Goal: Task Accomplishment & Management: Manage account settings

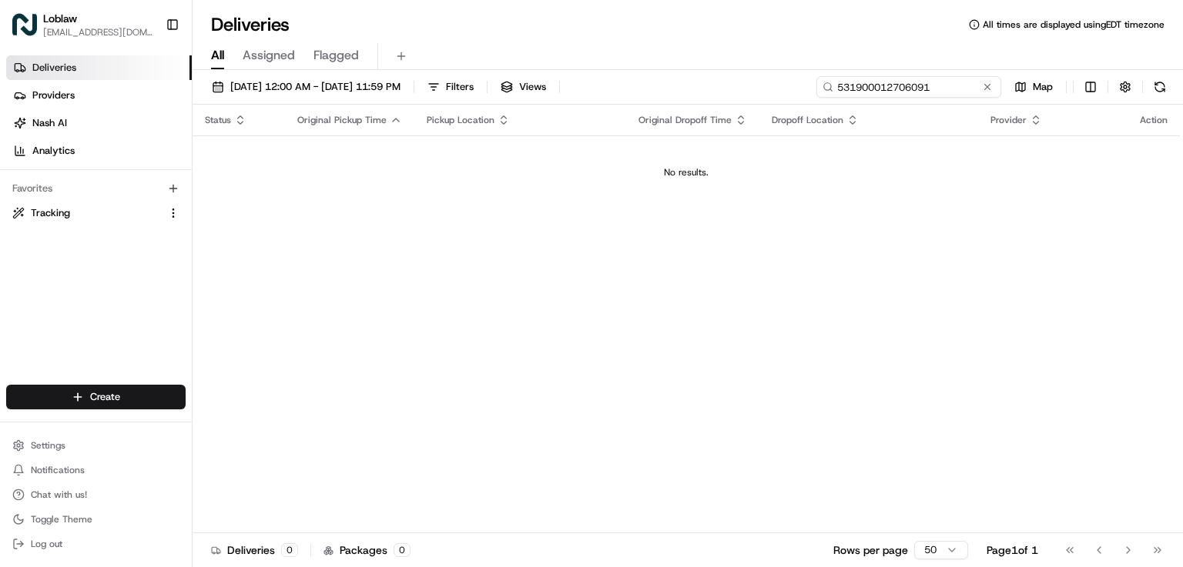
click at [898, 87] on input "531900012706091" at bounding box center [908, 87] width 185 height 22
paste input "59728"
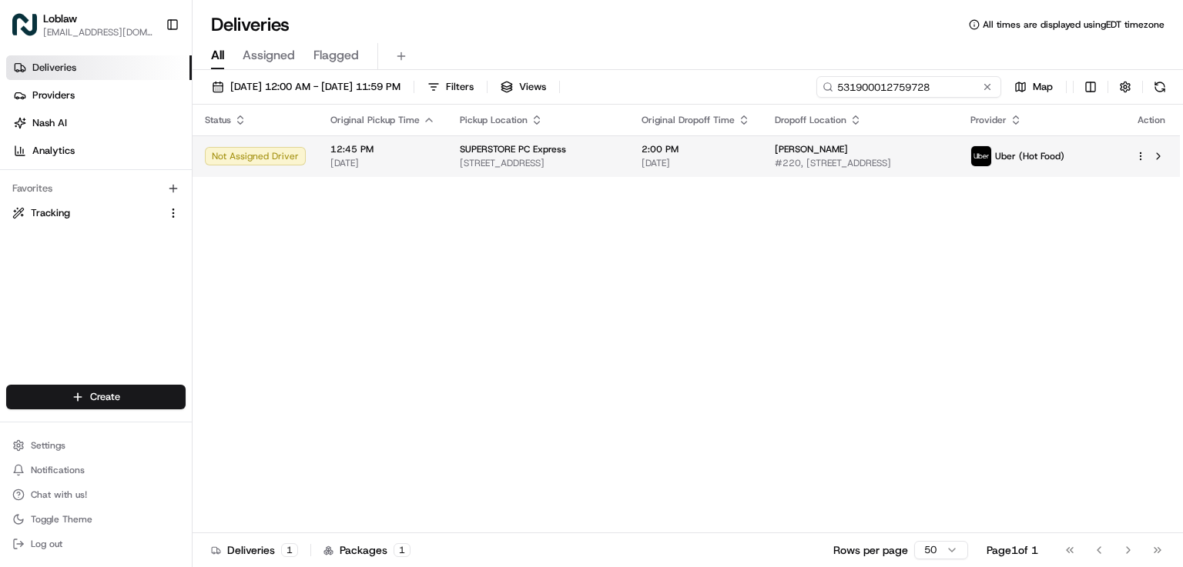
type input "531900012759728"
click at [629, 152] on td "SUPERSTORE PC Express 4821 Calgary Trl NW, Edmonton, AB T6H 5W8, Canada" at bounding box center [538, 157] width 182 height 42
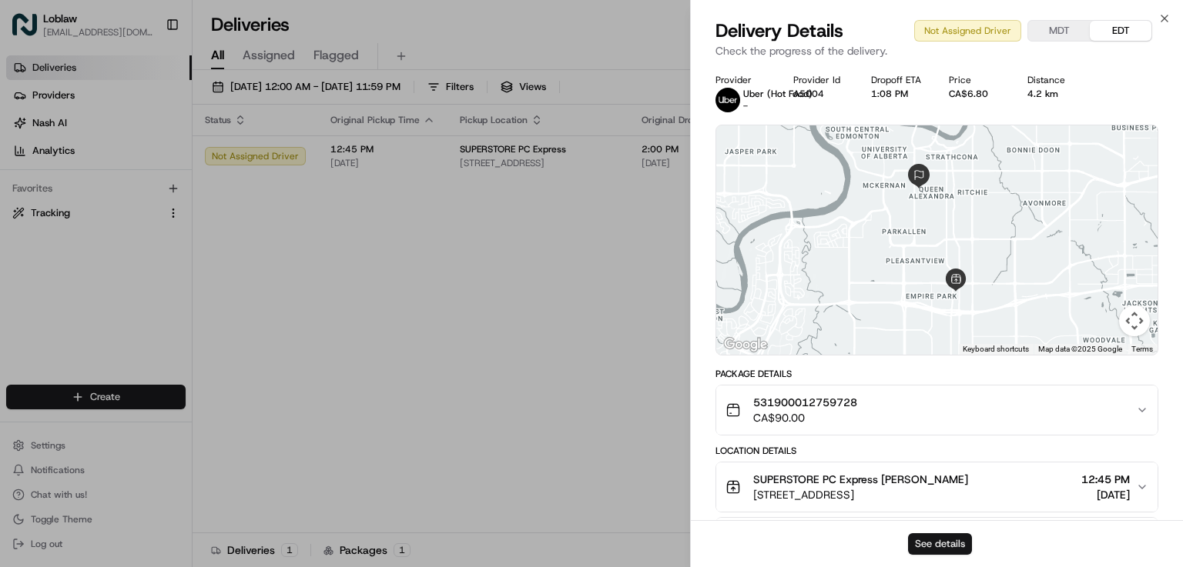
click at [929, 535] on button "See details" at bounding box center [940, 545] width 64 height 22
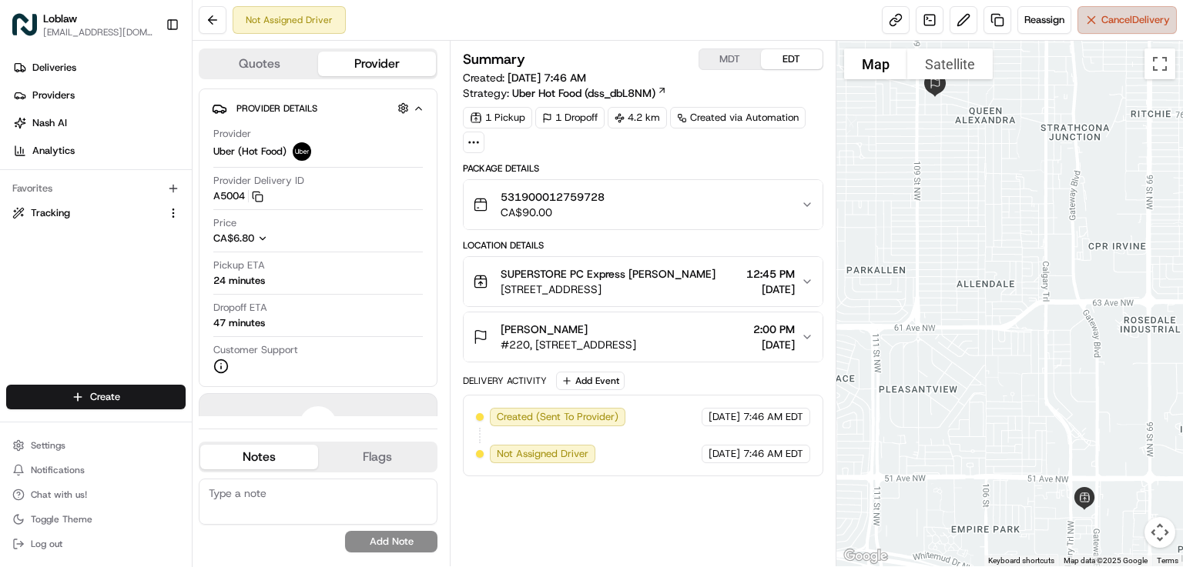
click at [1101, 21] on span "Cancel Delivery" at bounding box center [1135, 20] width 69 height 14
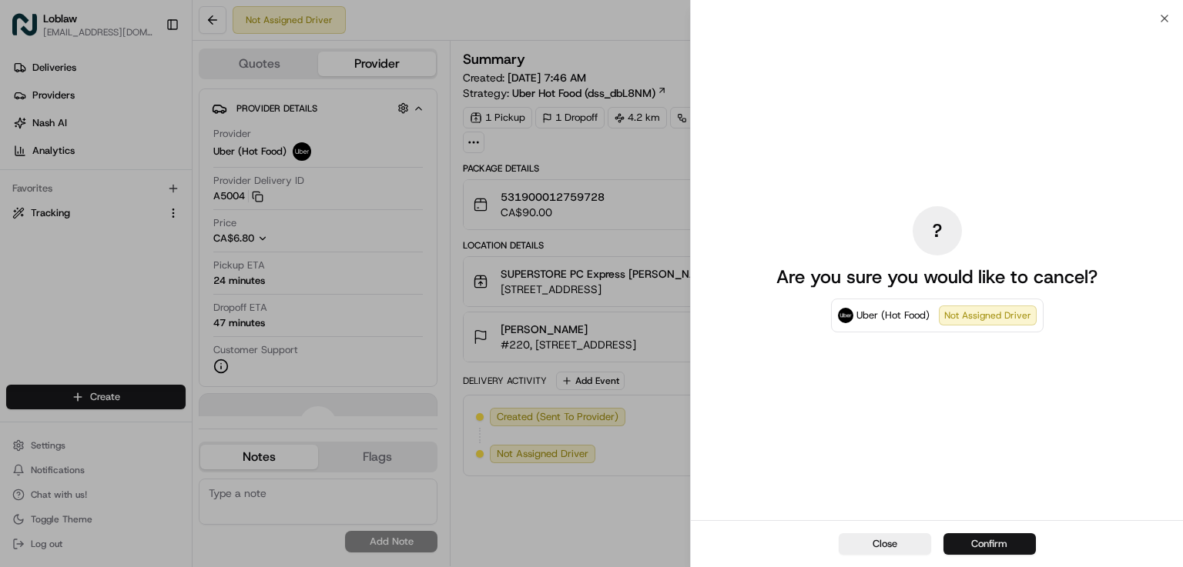
click at [975, 549] on button "Confirm" at bounding box center [989, 545] width 92 height 22
